Goal: Task Accomplishment & Management: Use online tool/utility

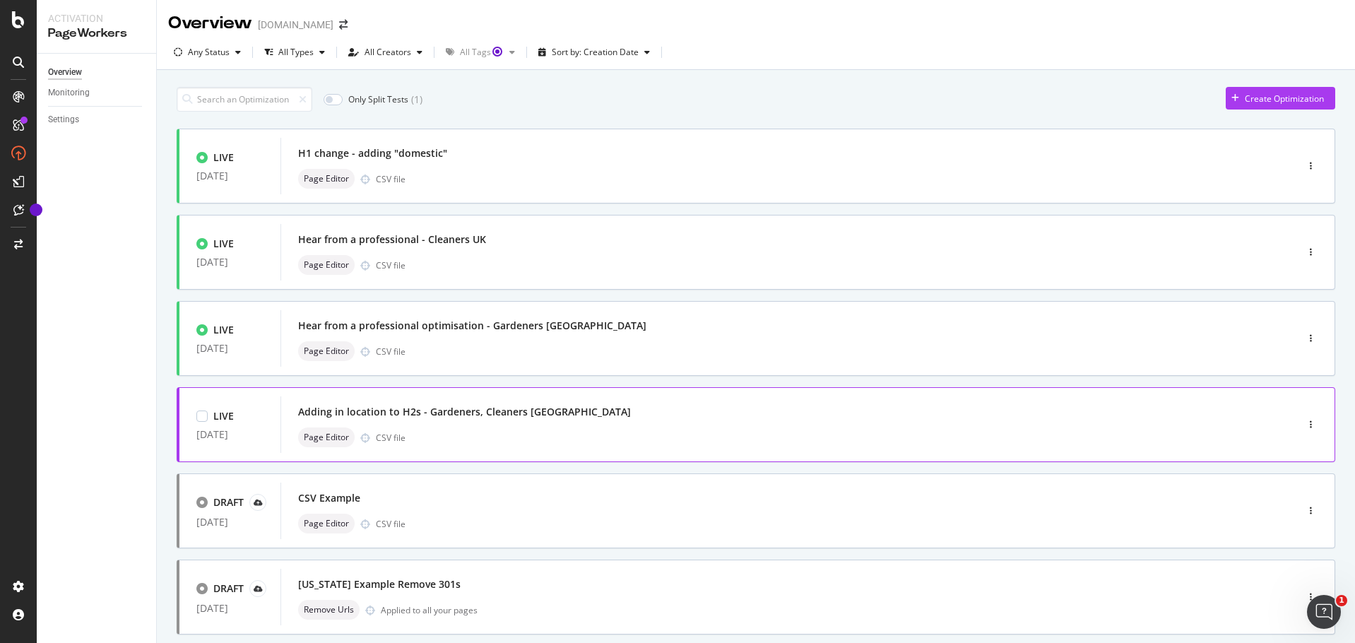
click at [617, 426] on div "Adding in location to H2s - Gardeners, Cleaners UK Page Editor CSV file" at bounding box center [767, 424] width 938 height 45
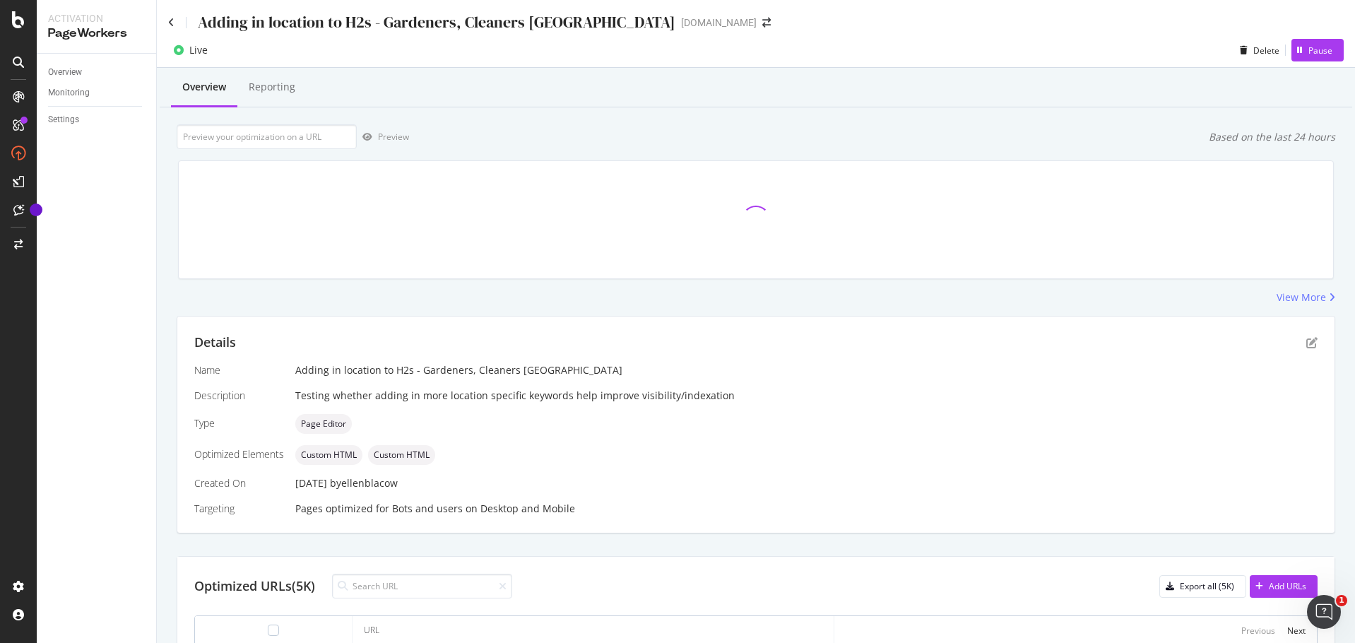
scroll to position [212, 0]
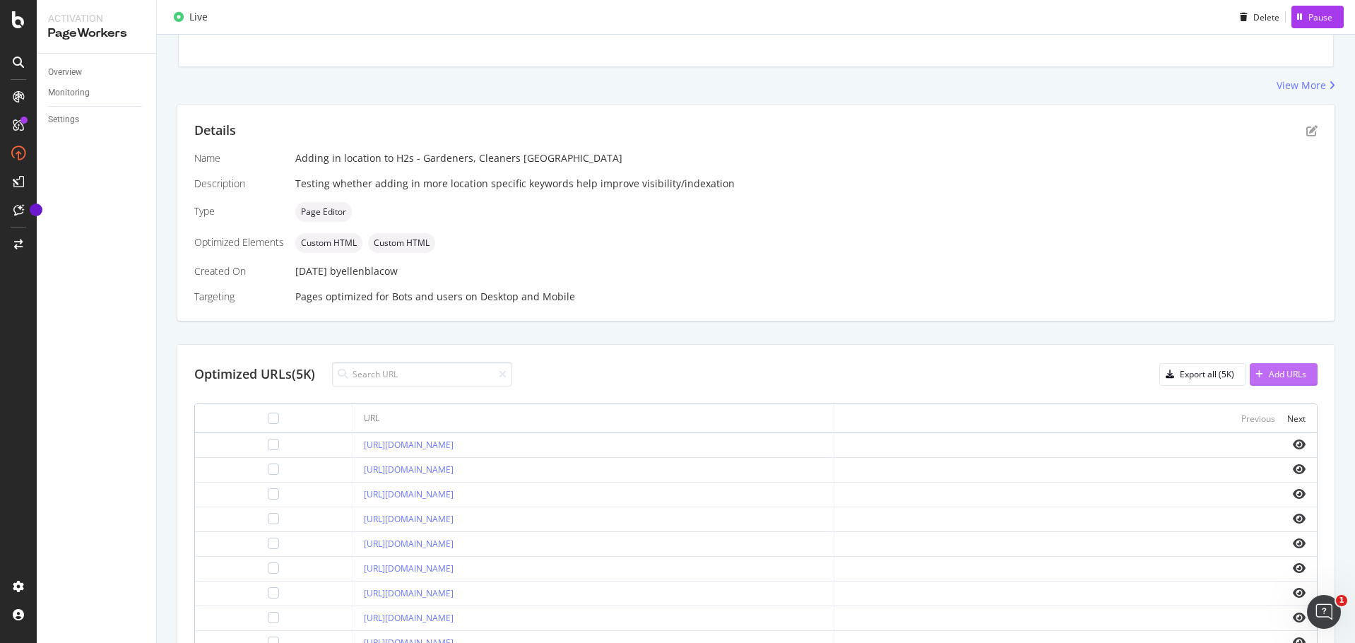
click at [1277, 373] on div "Add URLs" at bounding box center [1287, 374] width 37 height 12
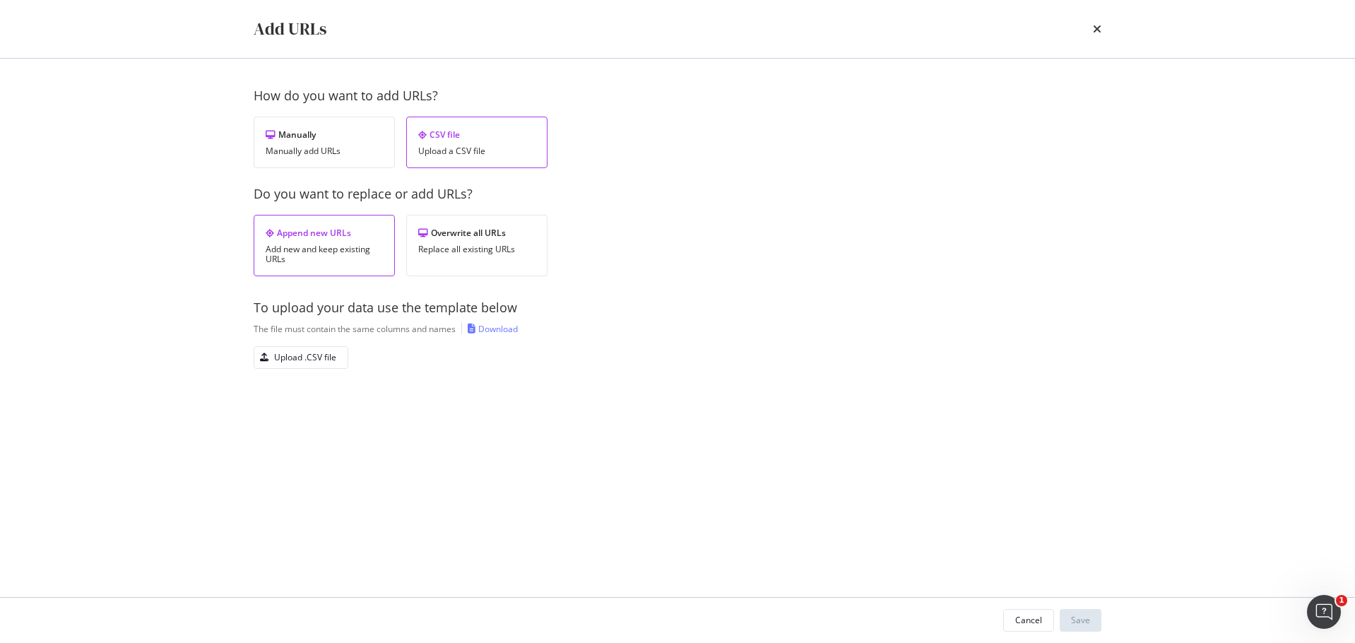
click at [343, 242] on div "Append new URLs Add new and keep existing URLs" at bounding box center [324, 245] width 141 height 61
click at [333, 162] on div "Manually Manually add URLs" at bounding box center [324, 143] width 141 height 52
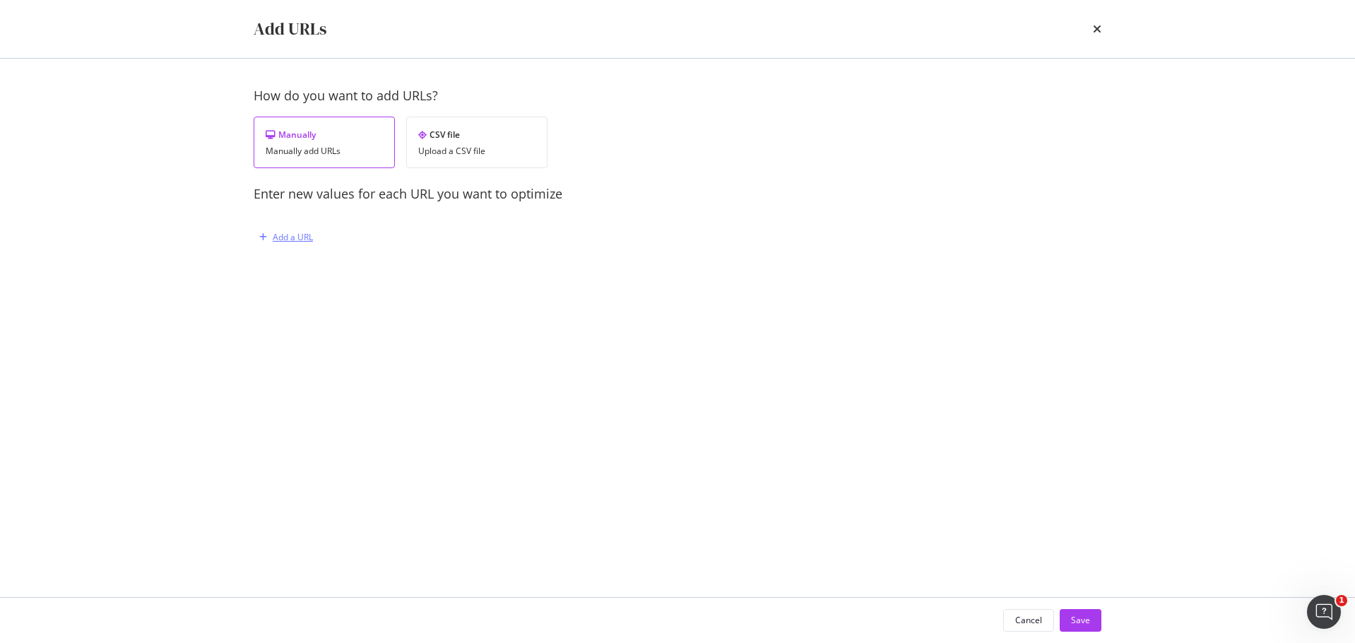
click at [292, 239] on div "Add a URL" at bounding box center [293, 237] width 40 height 12
click at [369, 298] on input "modal" at bounding box center [444, 310] width 346 height 25
paste input "[URL][DOMAIN_NAME]"
type input "[URL][DOMAIN_NAME]"
click at [1080, 619] on div "Save" at bounding box center [1080, 620] width 19 height 12
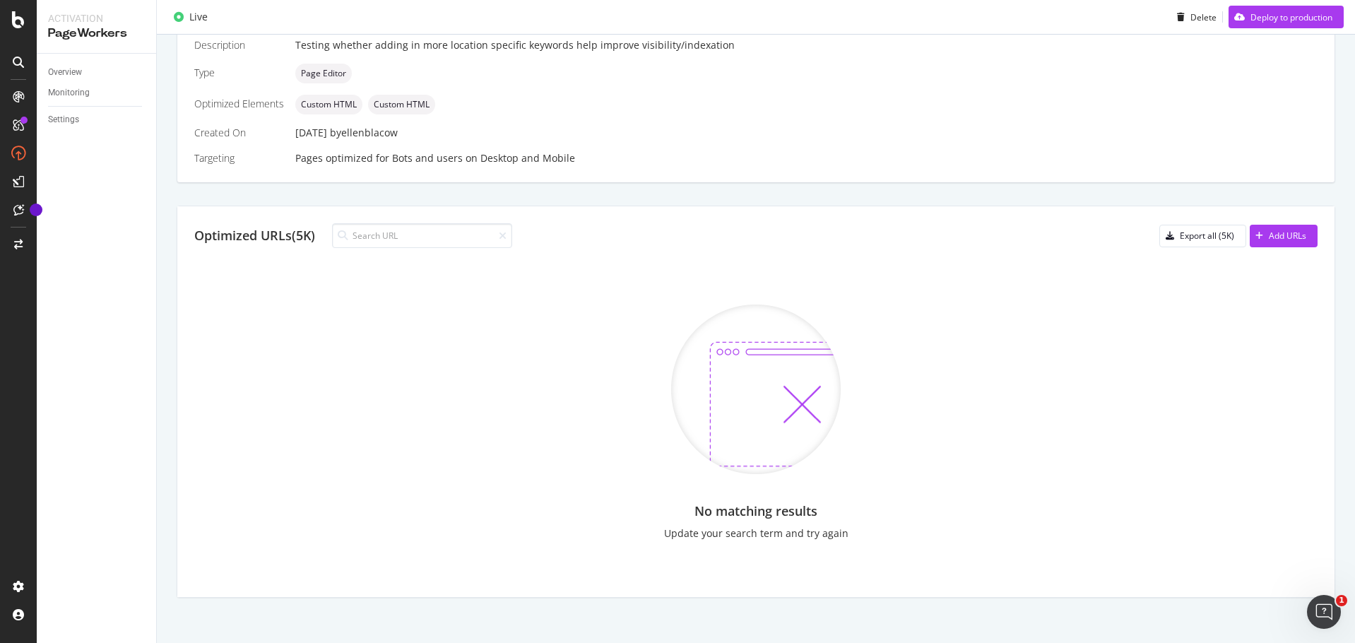
scroll to position [444, 0]
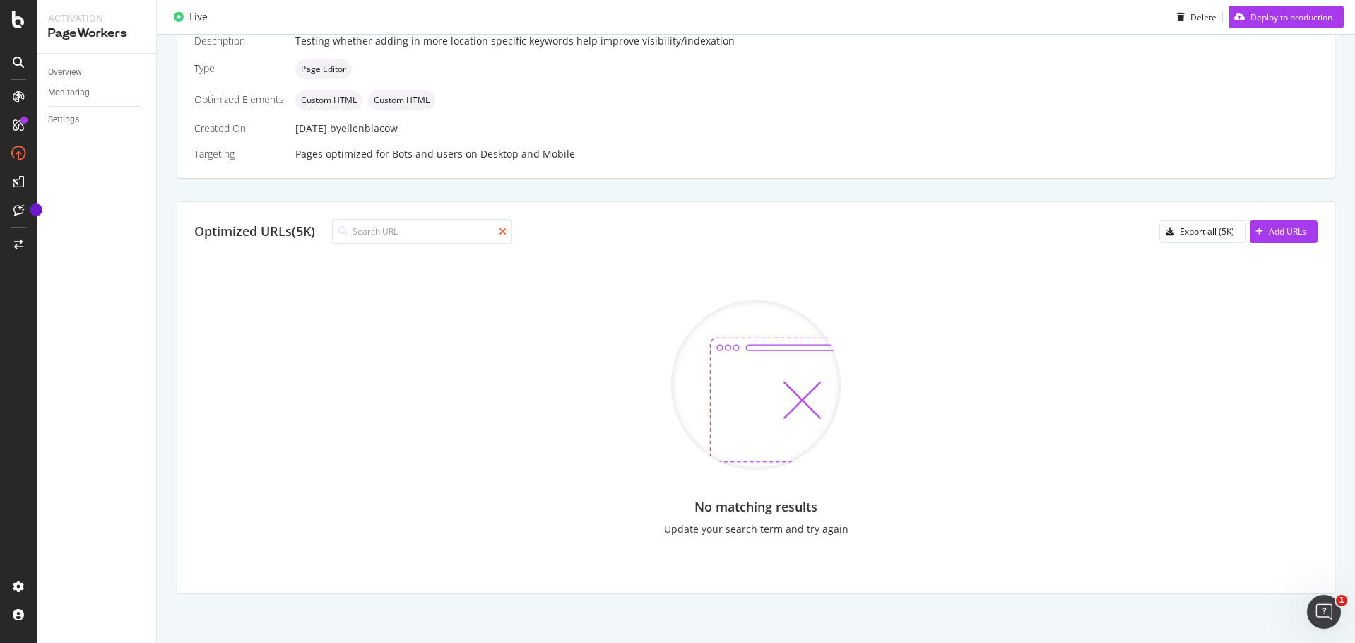
click at [504, 229] on icon at bounding box center [503, 232] width 8 height 10
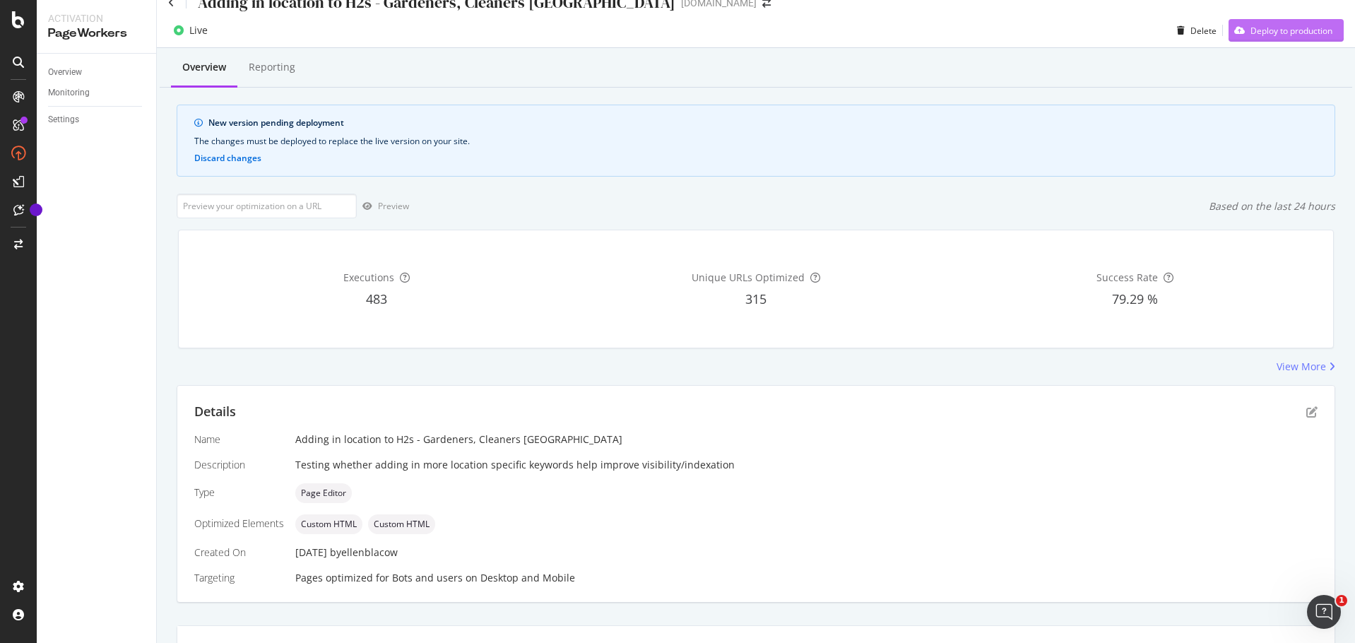
click at [1289, 37] on div "Deploy to production" at bounding box center [1281, 30] width 104 height 21
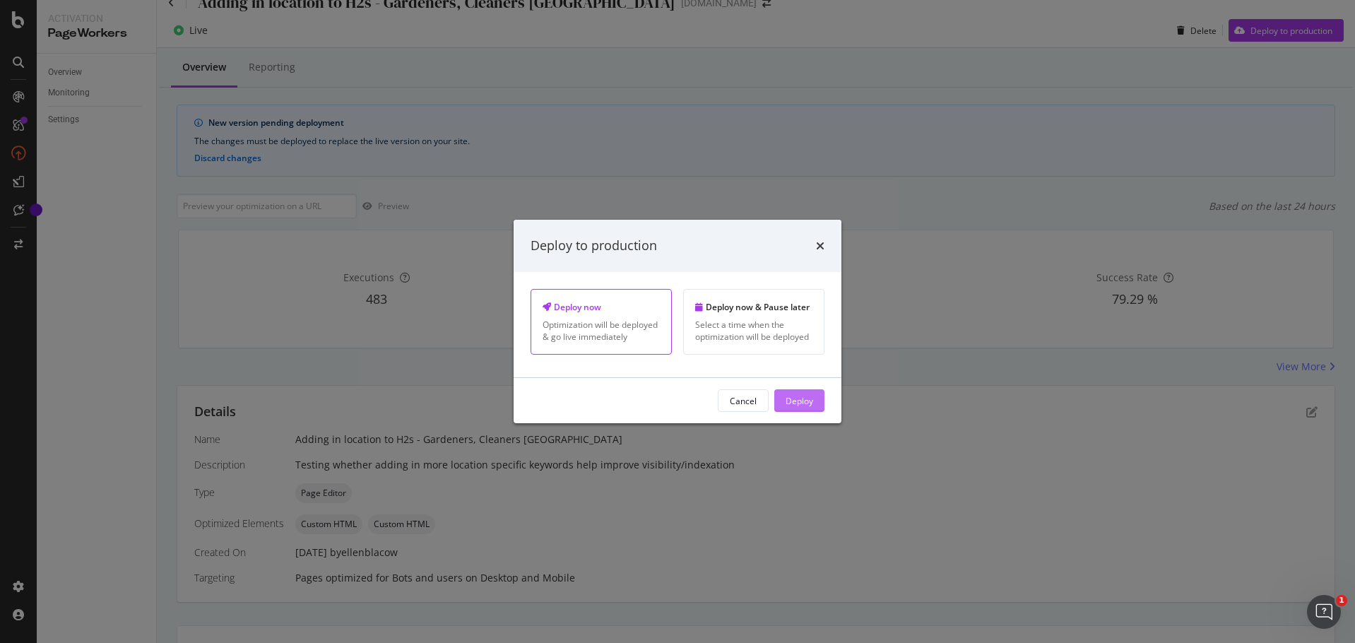
click at [811, 396] on div "Deploy" at bounding box center [800, 400] width 28 height 12
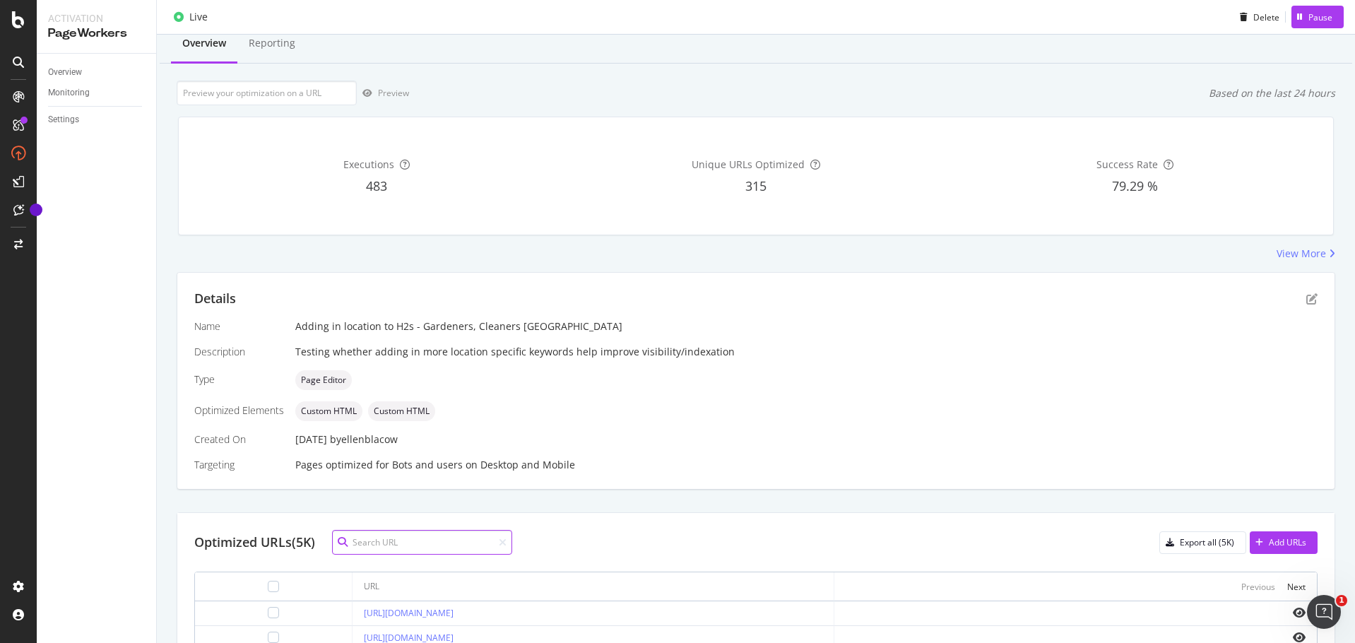
scroll to position [0, 0]
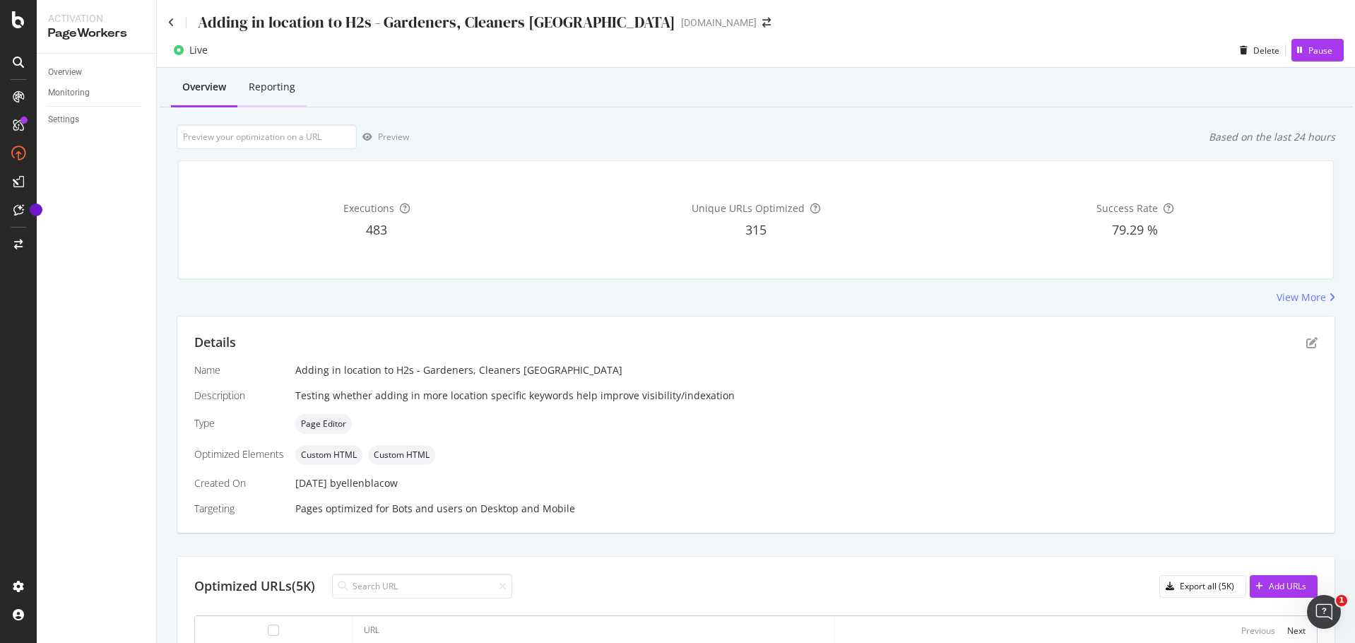
click at [266, 93] on div "Reporting" at bounding box center [272, 87] width 47 height 14
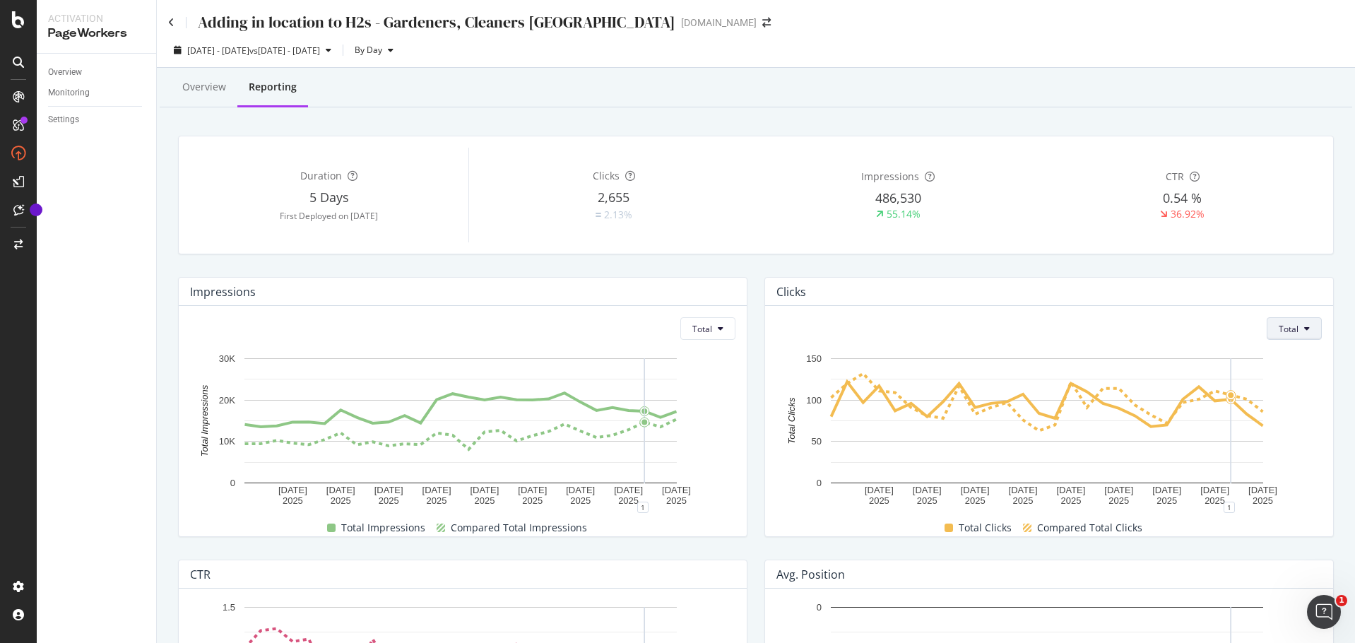
click at [1279, 319] on button "Total" at bounding box center [1294, 328] width 55 height 23
click at [1283, 377] on span "Average" at bounding box center [1285, 383] width 33 height 13
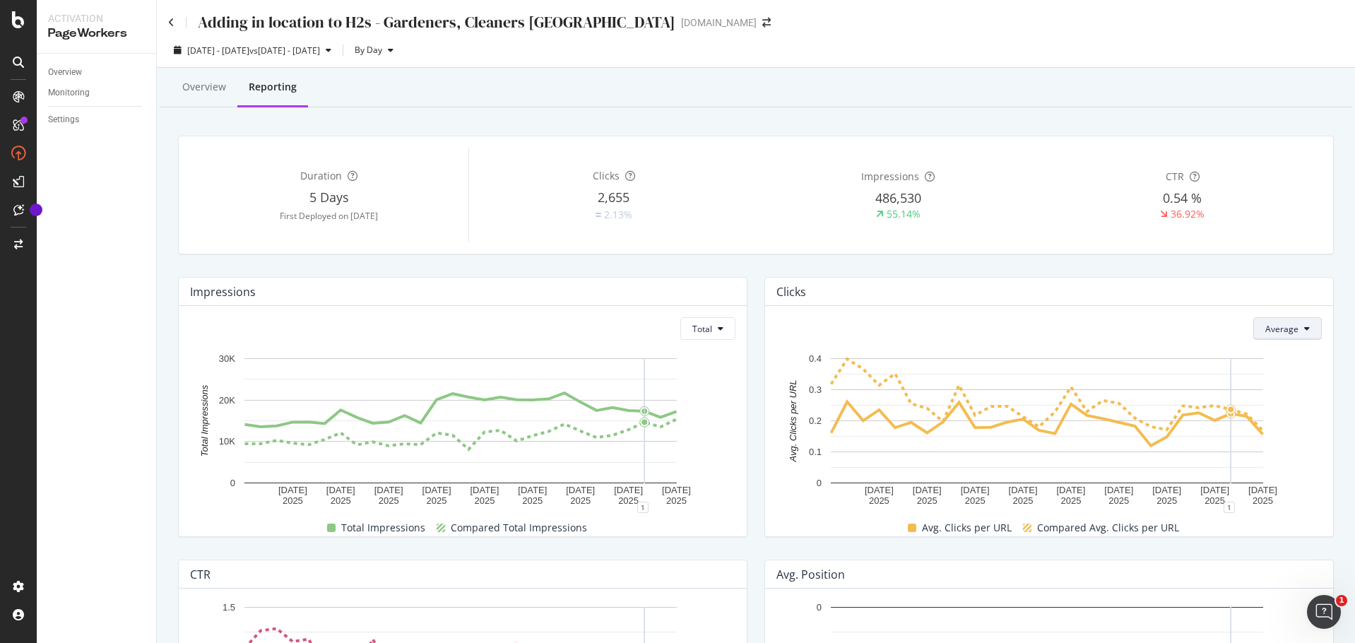
click at [1285, 331] on span "Average" at bounding box center [1281, 329] width 33 height 12
click at [1267, 351] on span "Total" at bounding box center [1272, 356] width 33 height 13
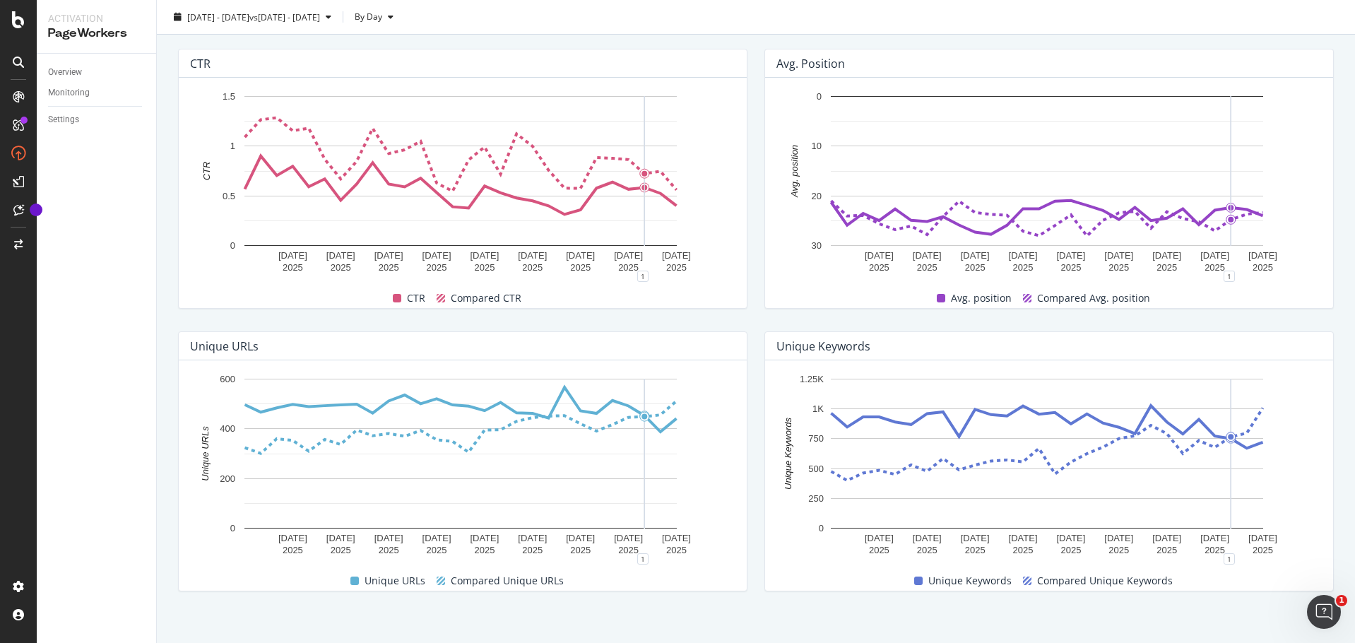
scroll to position [520, 0]
